Goal: Share content: Share content

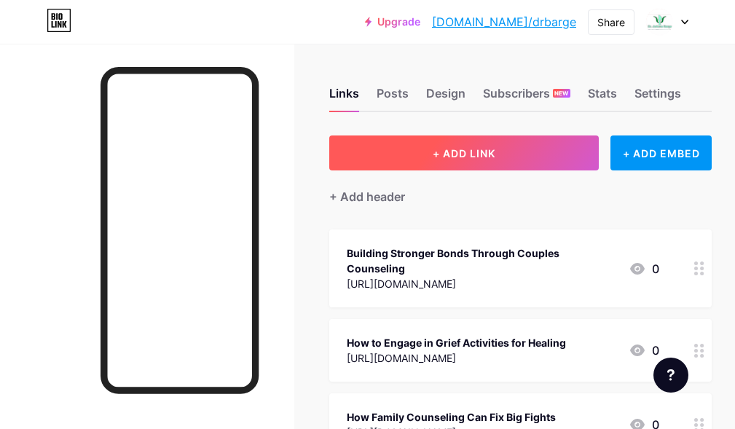
click at [462, 158] on span "+ ADD LINK" at bounding box center [464, 153] width 63 height 12
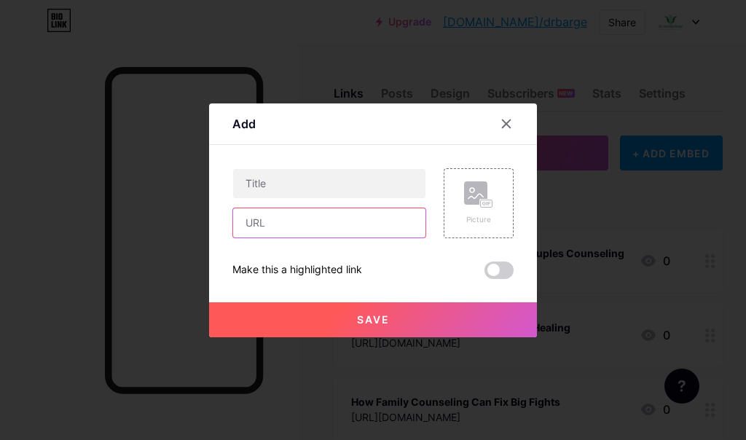
click at [262, 229] on input "text" at bounding box center [329, 222] width 192 height 29
paste input "[URL][DOMAIN_NAME]"
type input "[URL][DOMAIN_NAME]"
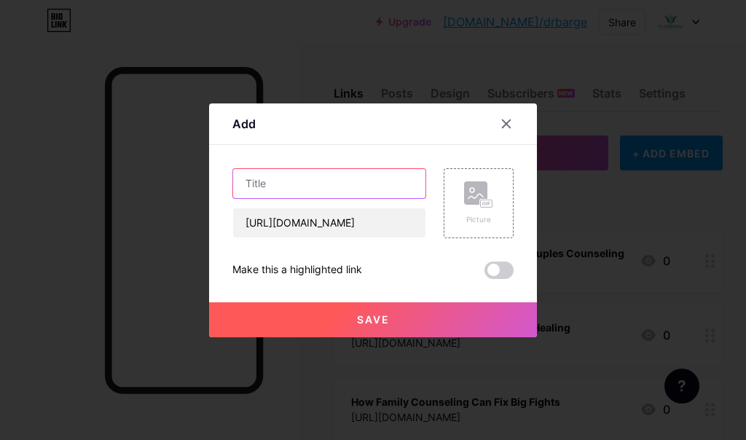
click at [284, 189] on input "text" at bounding box center [329, 183] width 192 height 29
paste input "Signs You Might Need an Addiction Counselor"
type input "Signs You Might Need an Addiction Counselor"
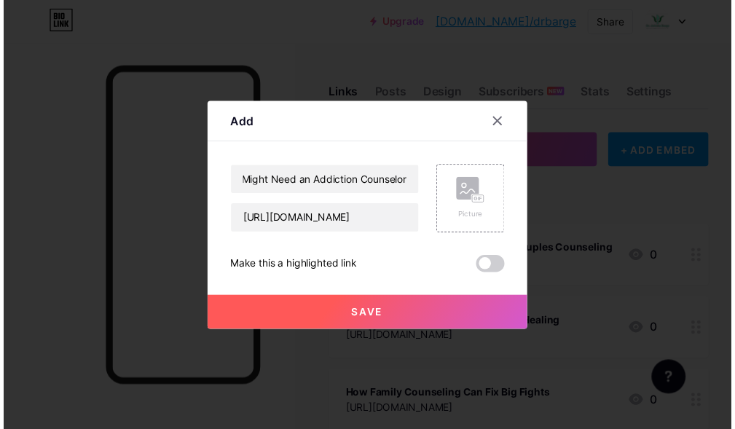
scroll to position [0, 0]
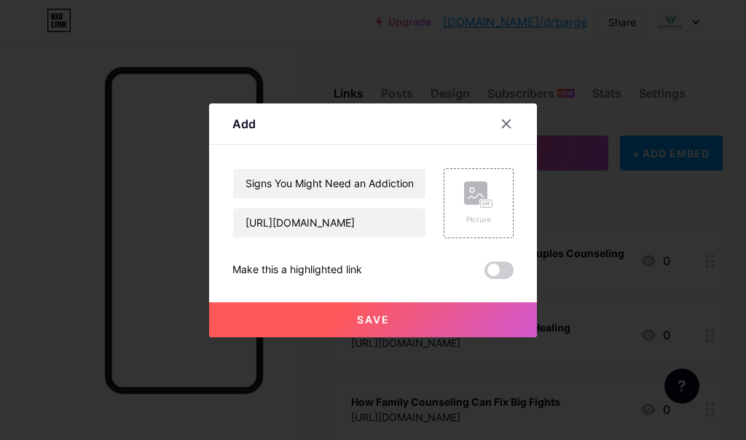
click at [372, 322] on span "Save" at bounding box center [373, 319] width 33 height 12
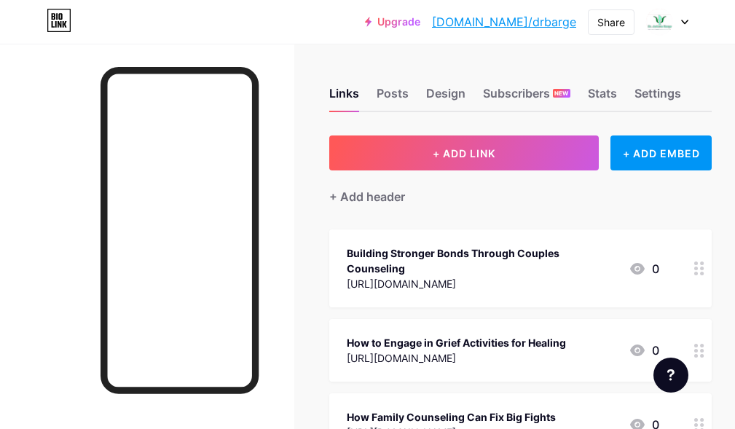
click at [698, 262] on circle at bounding box center [697, 264] width 4 height 4
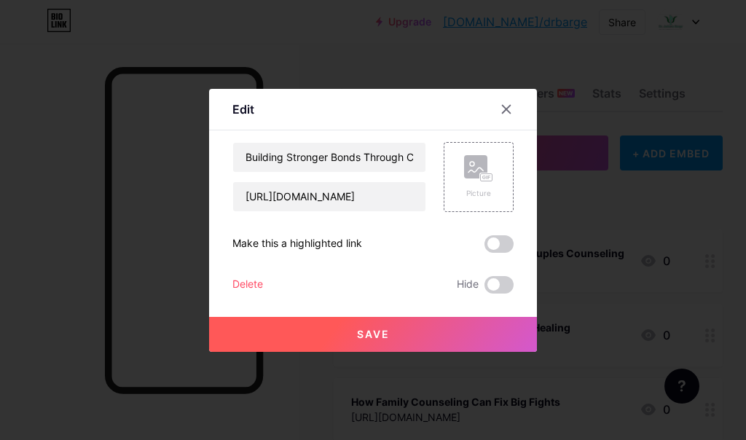
click at [501, 253] on div "Building Stronger Bonds Through Couples Counseling [URL][DOMAIN_NAME] Picture M…" at bounding box center [372, 218] width 281 height 152
click at [487, 244] on span at bounding box center [499, 243] width 29 height 17
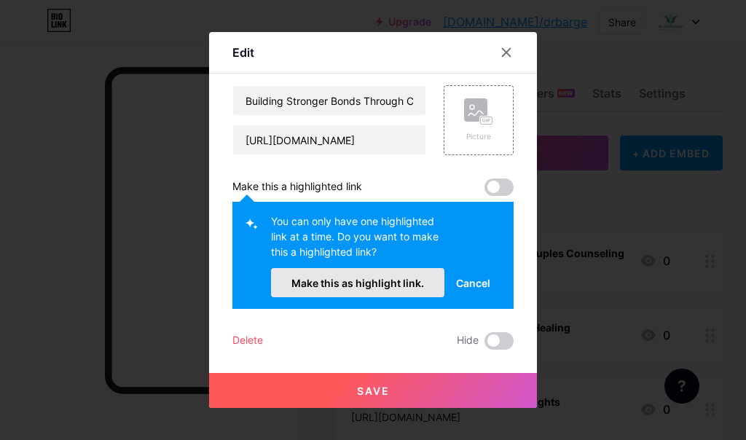
click at [376, 283] on span "Make this as highlight link." at bounding box center [358, 283] width 133 height 12
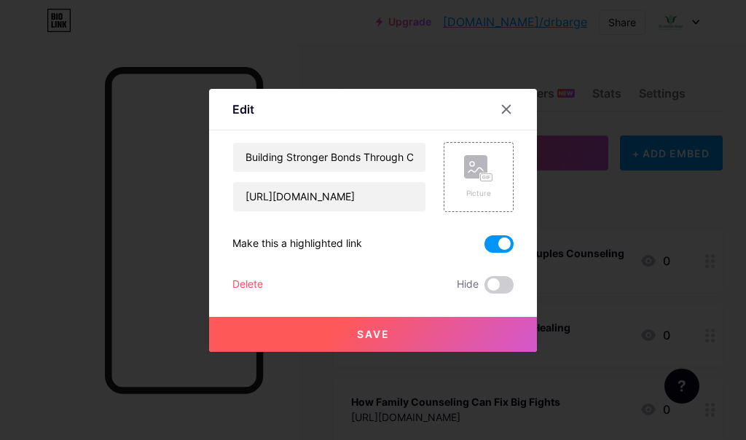
click at [380, 350] on button "Save" at bounding box center [373, 334] width 328 height 35
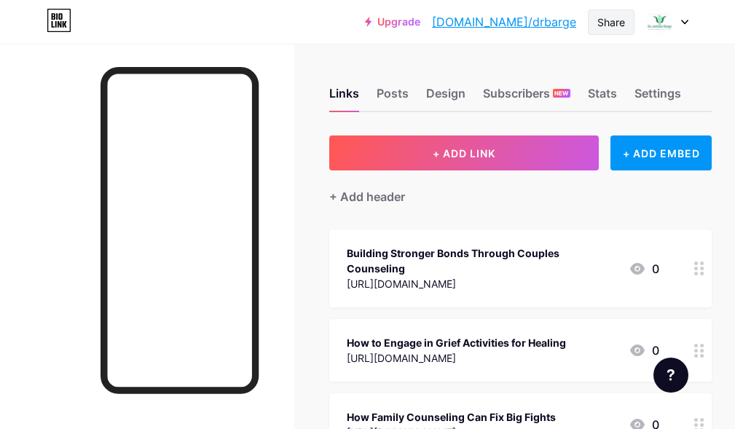
click at [605, 19] on div "Share" at bounding box center [612, 22] width 28 height 15
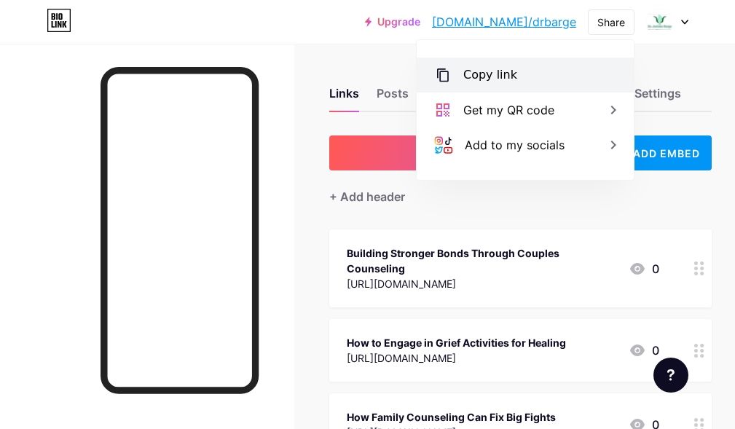
click at [520, 74] on div "Copy link" at bounding box center [525, 75] width 217 height 35
